Goal: Task Accomplishment & Management: Manage account settings

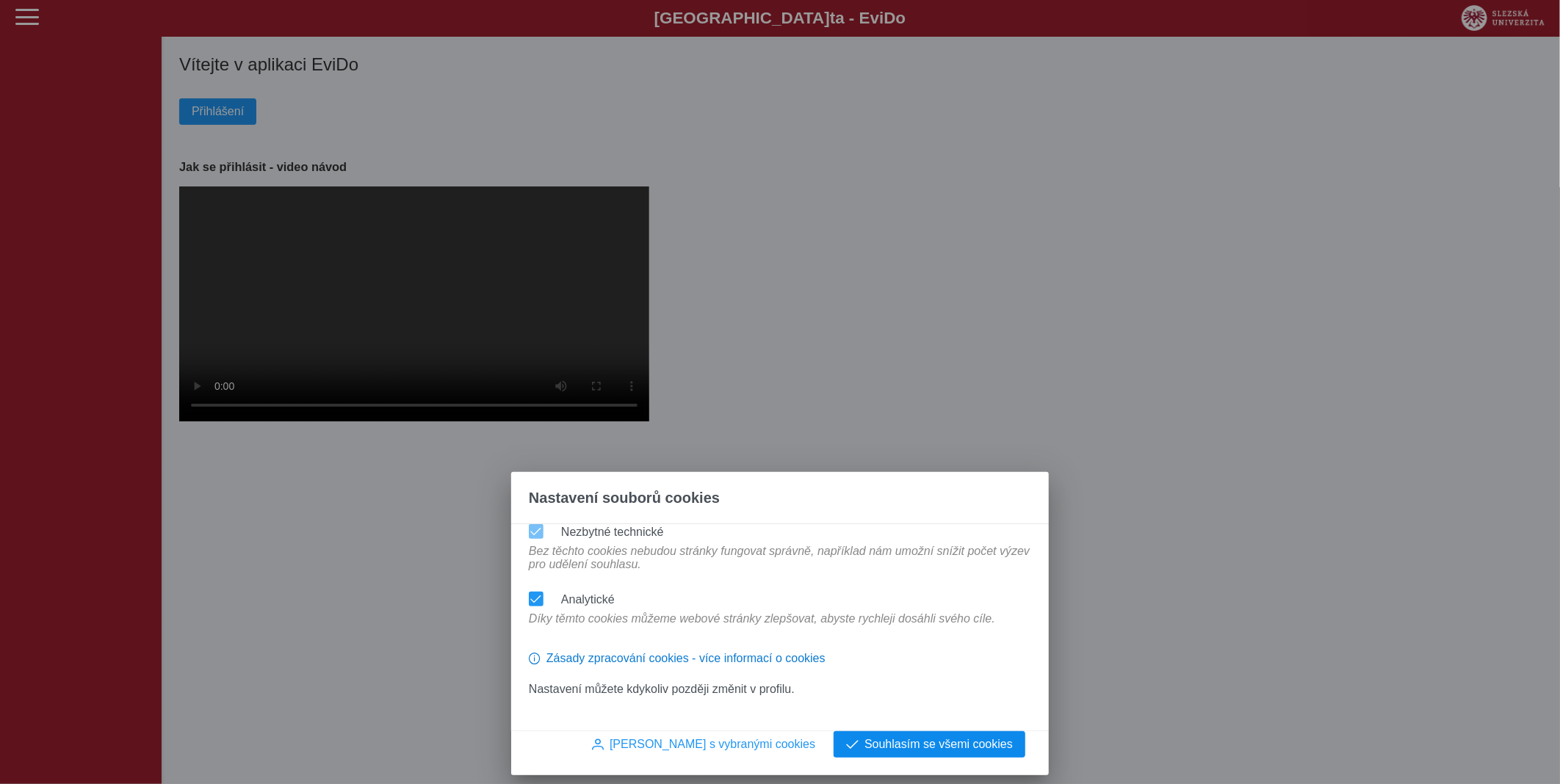
click at [951, 738] on span "Souhlasím se všemi cookies" at bounding box center [938, 744] width 149 height 13
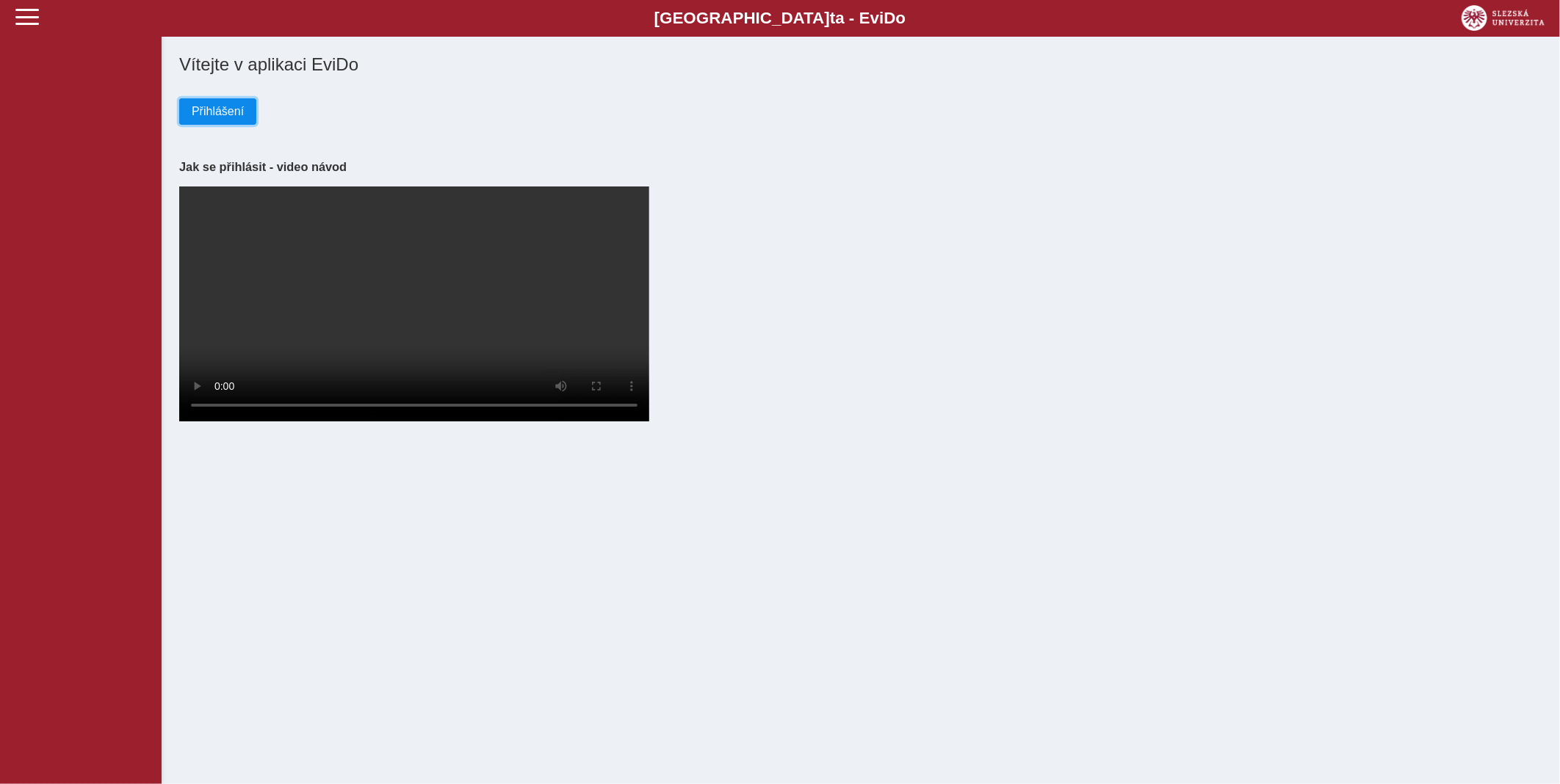
click at [215, 113] on span "Přihlášení" at bounding box center [217, 111] width 52 height 13
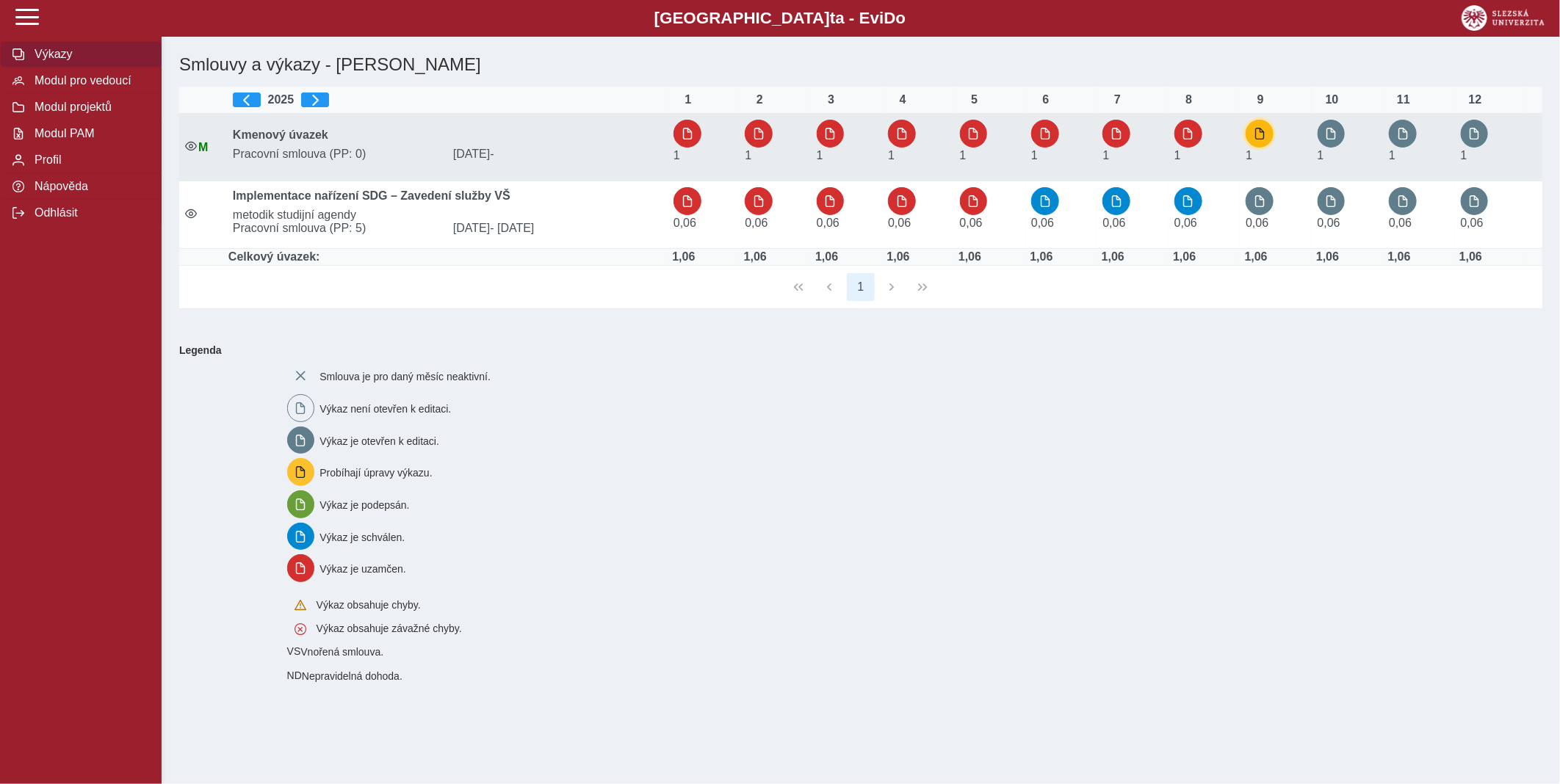
click at [1257, 138] on span "button" at bounding box center [1259, 133] width 12 height 12
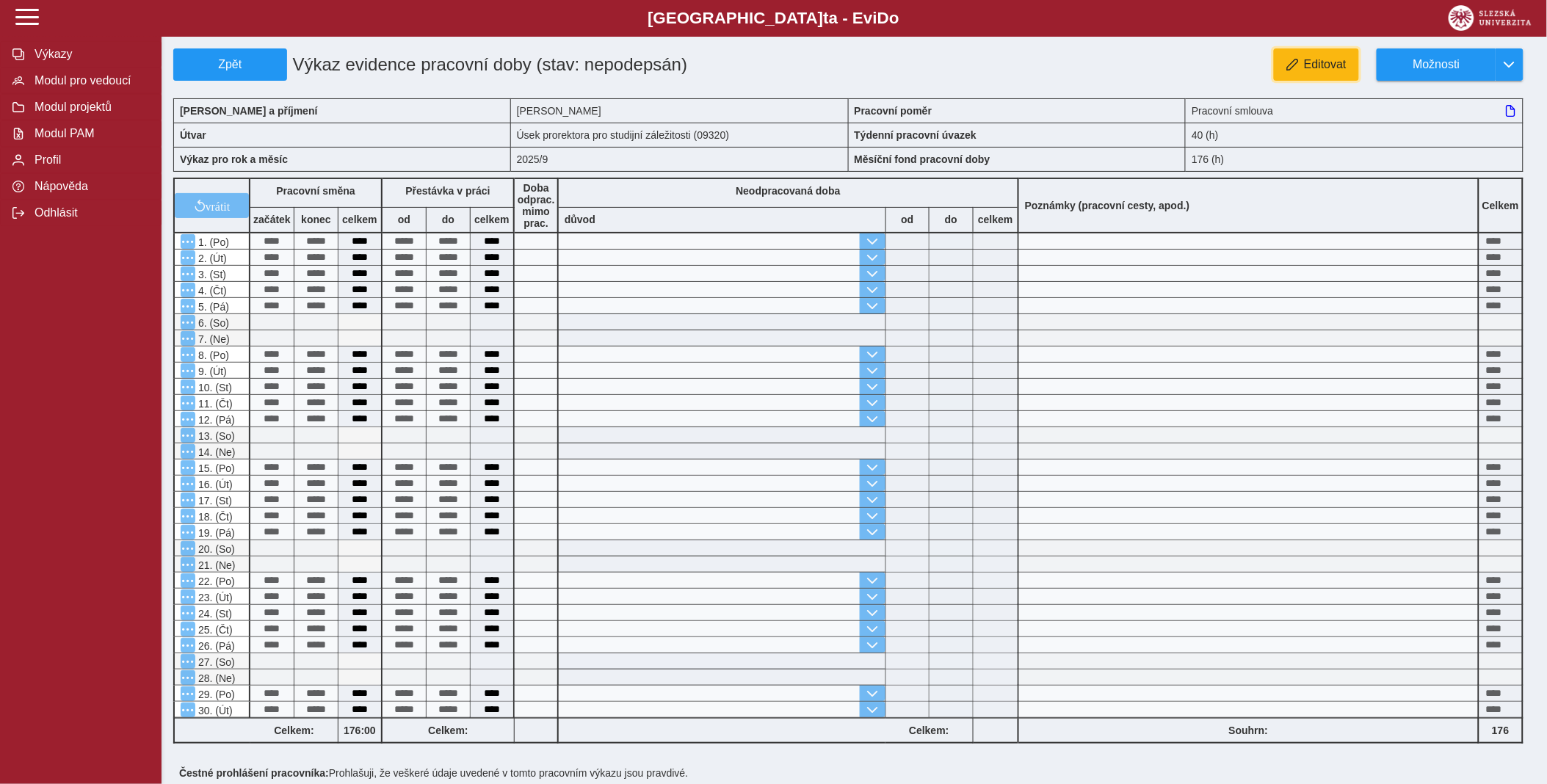
click at [1324, 62] on span "Editovat" at bounding box center [1325, 65] width 43 height 13
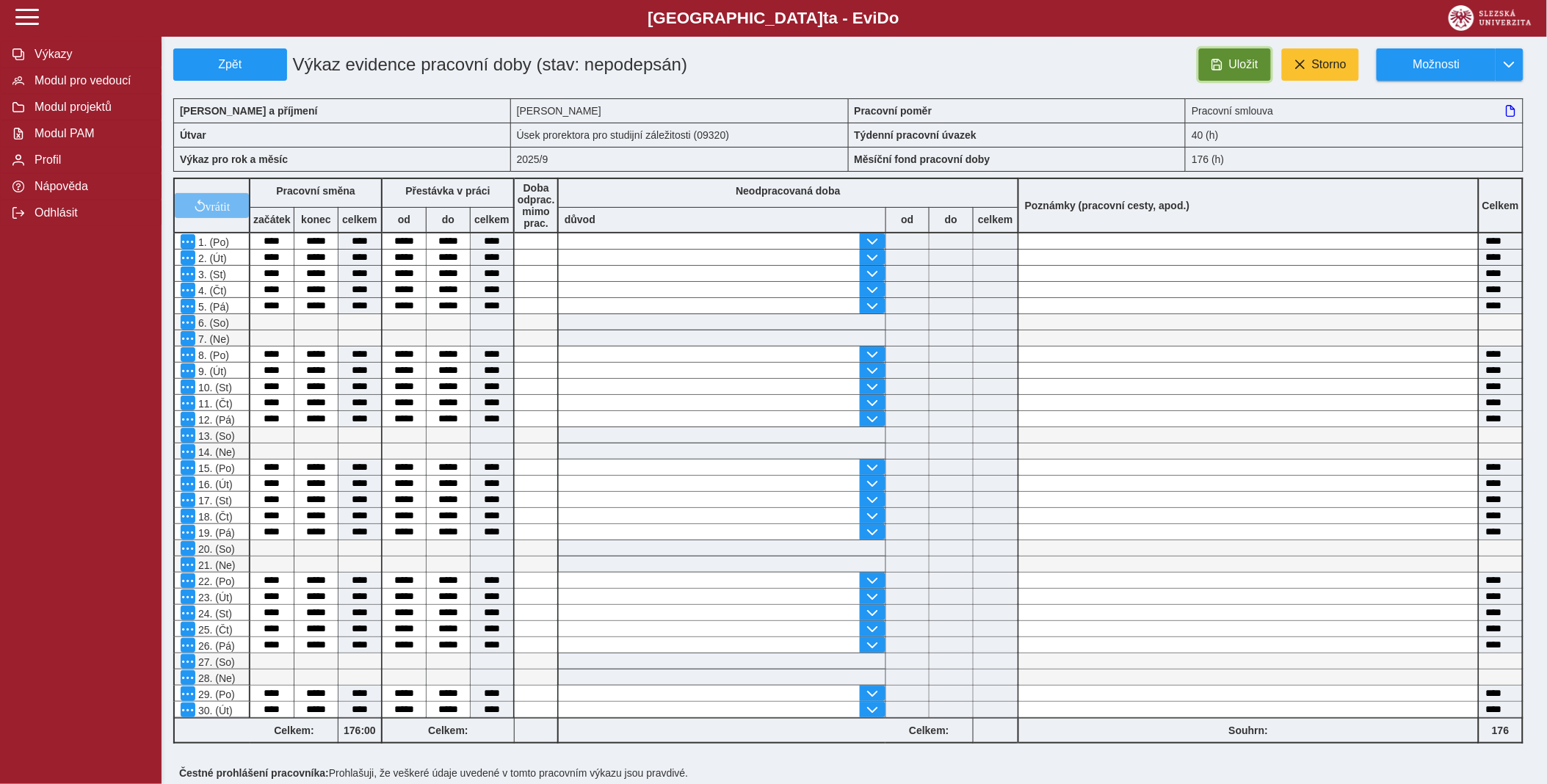
click at [1230, 64] on span "Uložit" at bounding box center [1244, 65] width 30 height 13
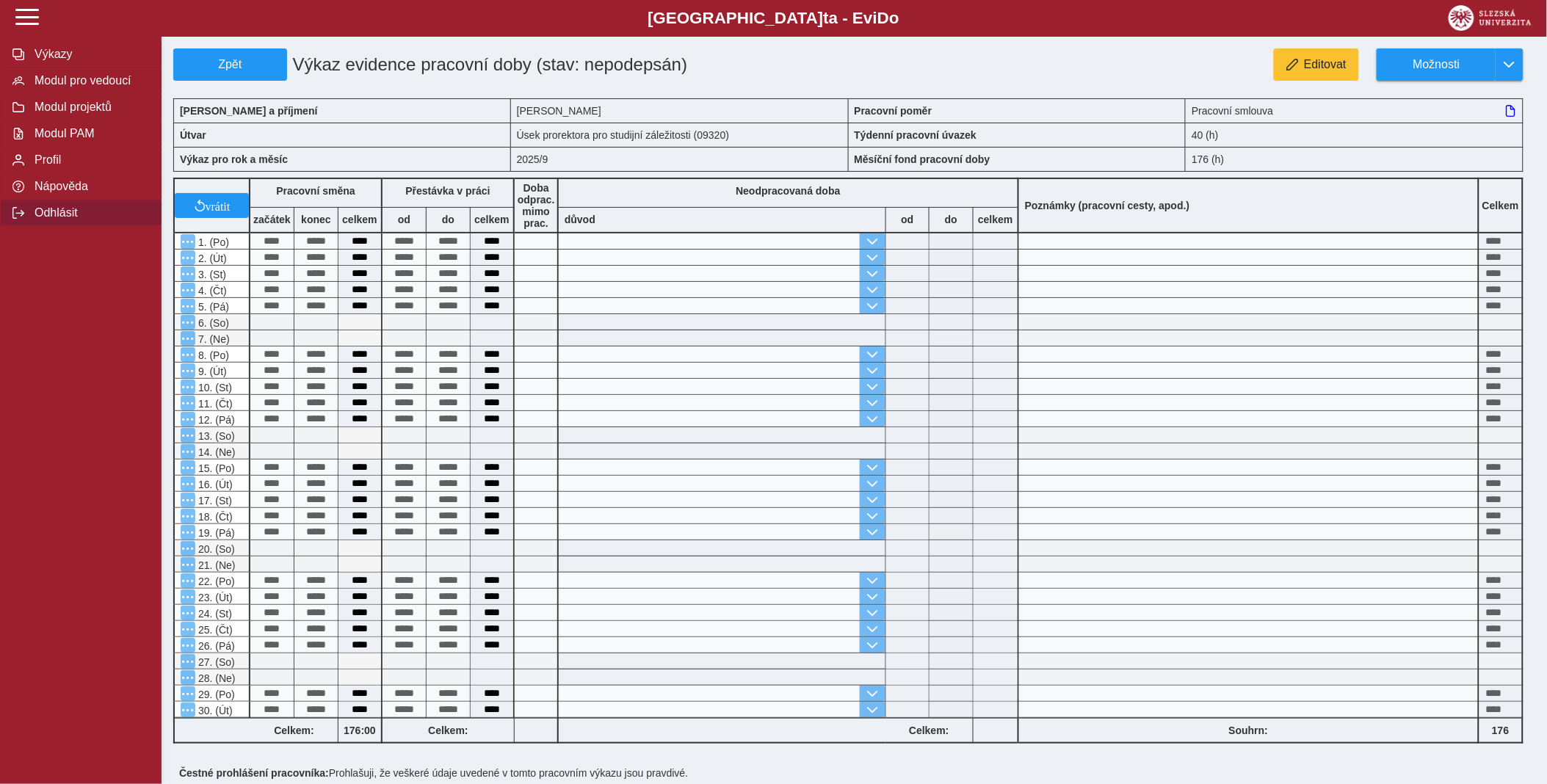
click at [54, 219] on span "Odhlásit" at bounding box center [89, 212] width 119 height 13
